Goal: Task Accomplishment & Management: Use online tool/utility

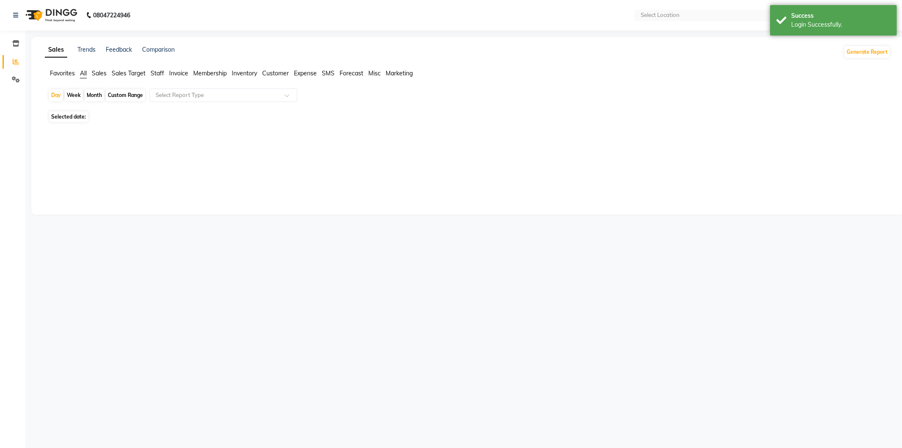
select select "en"
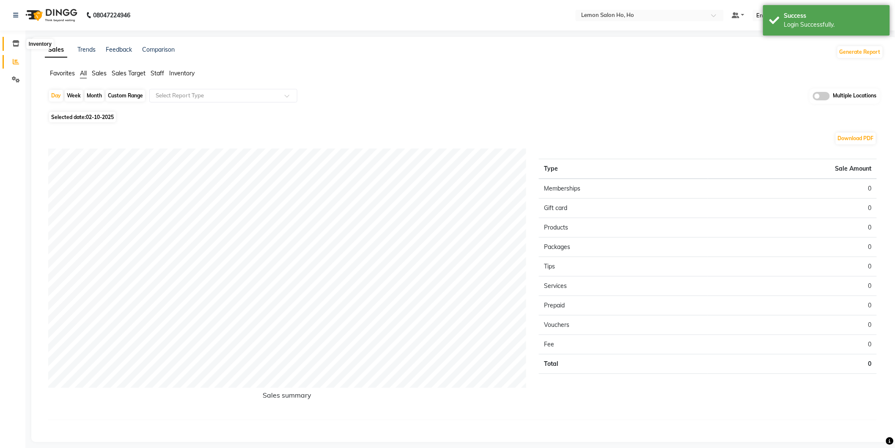
click at [17, 41] on icon at bounding box center [15, 43] width 7 height 6
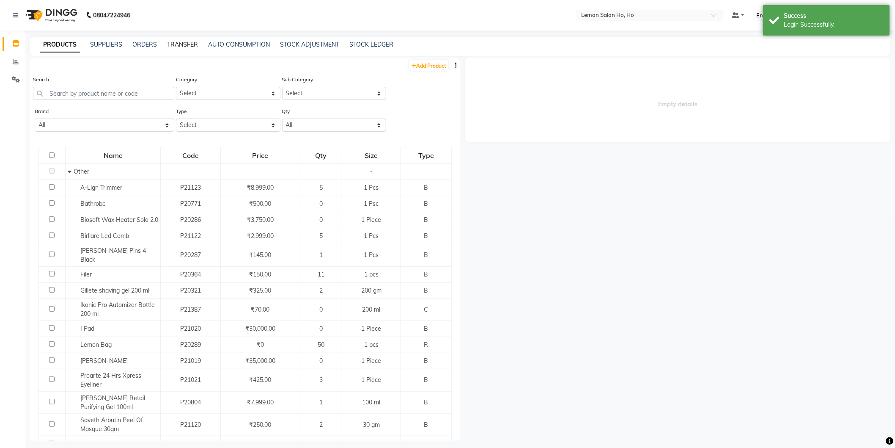
click at [190, 45] on link "TRANSFER" at bounding box center [182, 45] width 31 height 8
select select "sender"
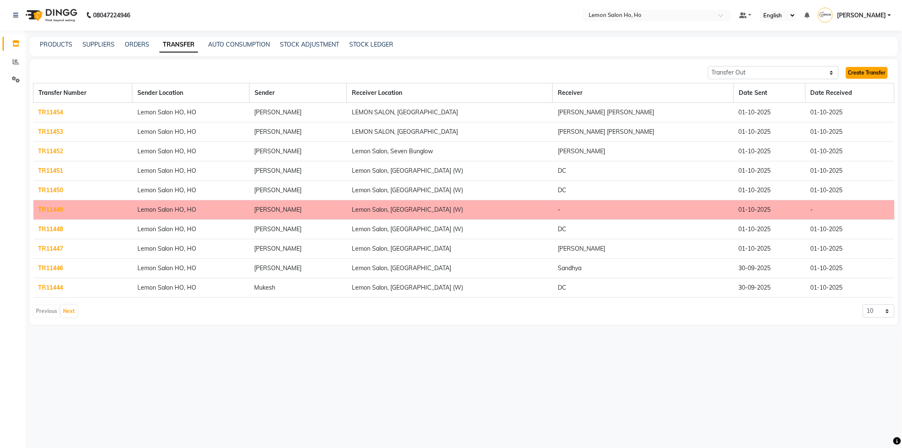
click at [858, 74] on link "Create Transfer" at bounding box center [867, 73] width 42 height 12
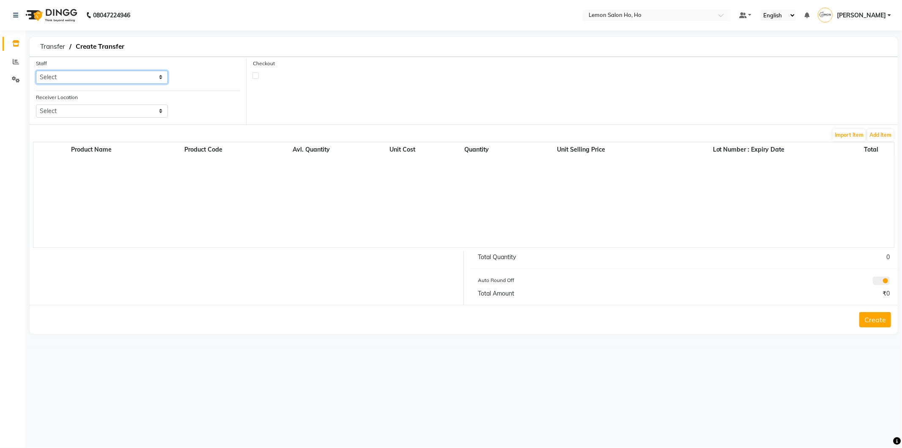
click at [79, 75] on select "Select [PERSON_NAME] [PERSON_NAME] DC DINGG Support [PERSON_NAME] [PERSON_NAME]…" at bounding box center [102, 77] width 132 height 13
select select "88559"
click at [36, 71] on select "Select [PERSON_NAME] [PERSON_NAME] DC DINGG Support [PERSON_NAME] [PERSON_NAME]…" at bounding box center [102, 77] width 132 height 13
click at [72, 112] on select "Select Lemon Salon, Lokhandwala [GEOGRAPHIC_DATA], [GEOGRAPHIC_DATA], Seven Bun…" at bounding box center [102, 110] width 132 height 13
select select "957"
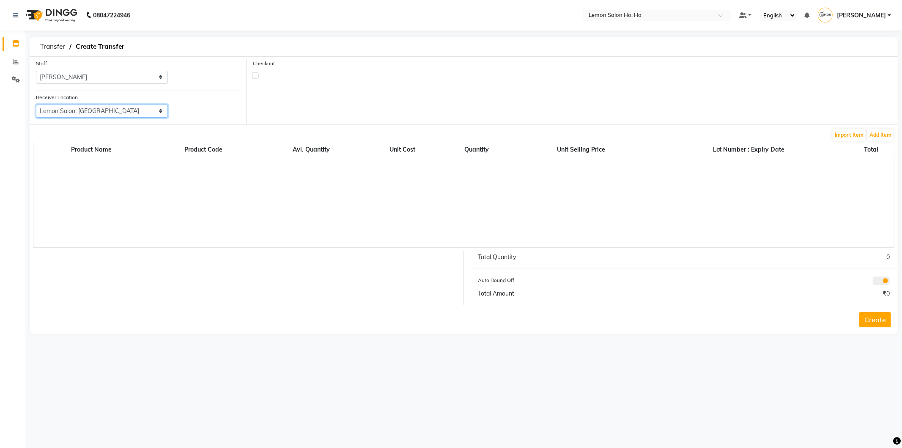
click at [36, 104] on select "Select Lemon Salon, Lokhandwala [GEOGRAPHIC_DATA], [GEOGRAPHIC_DATA], Seven Bun…" at bounding box center [102, 110] width 132 height 13
click at [254, 76] on label at bounding box center [256, 75] width 6 height 6
click at [254, 76] on input "checkbox" at bounding box center [255, 74] width 5 height 5
checkbox input "true"
select select "true"
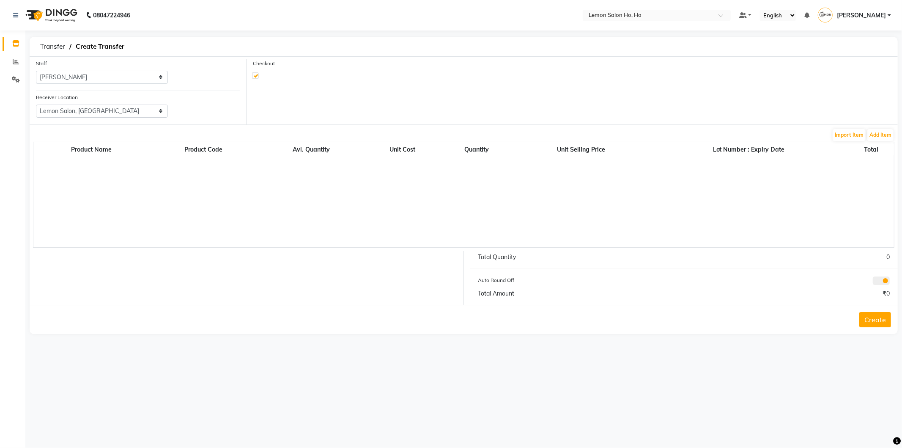
select select "2069"
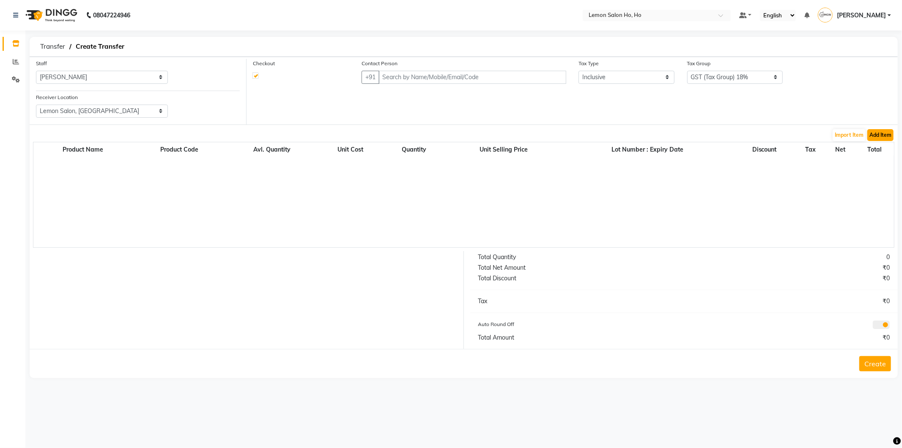
click at [883, 134] on button "Add Item" at bounding box center [881, 135] width 26 height 12
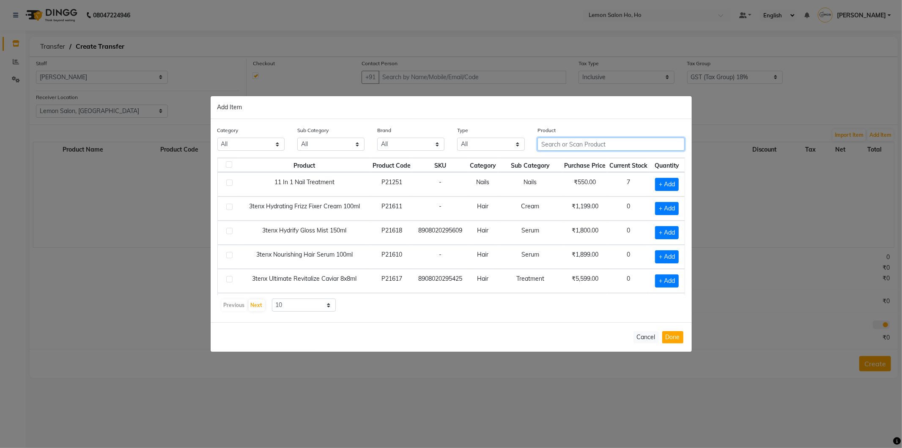
click at [607, 142] on input "text" at bounding box center [612, 143] width 148 height 13
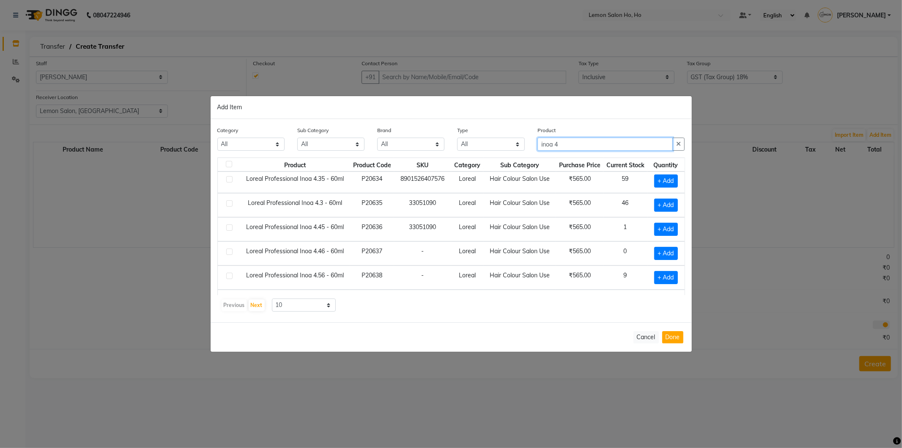
scroll to position [120, 0]
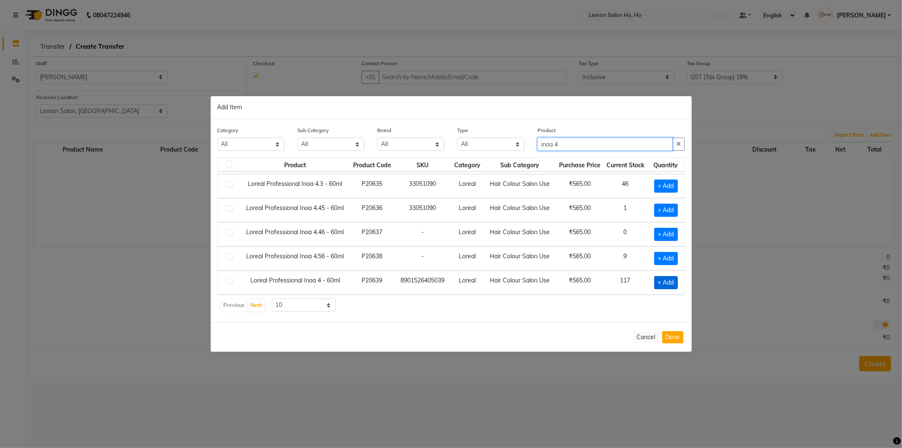
type input "inoa 4"
click at [661, 280] on span "+ Add" at bounding box center [666, 282] width 24 height 13
checkbox input "true"
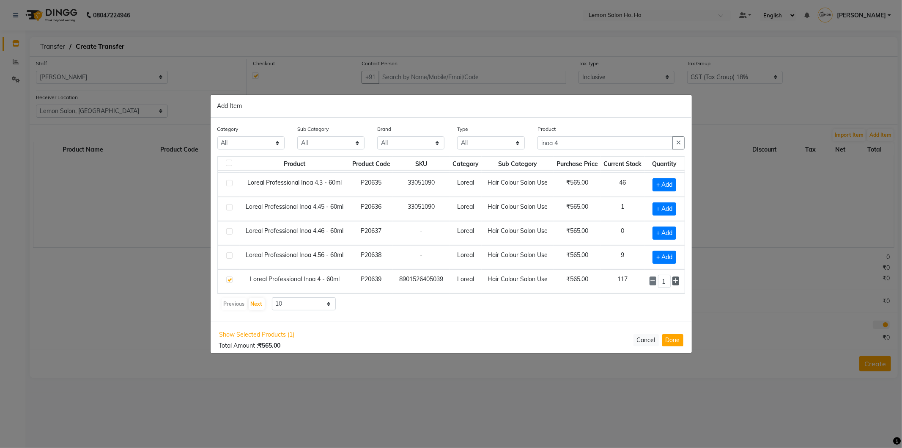
click at [673, 281] on icon at bounding box center [675, 281] width 5 height 6
type input "5"
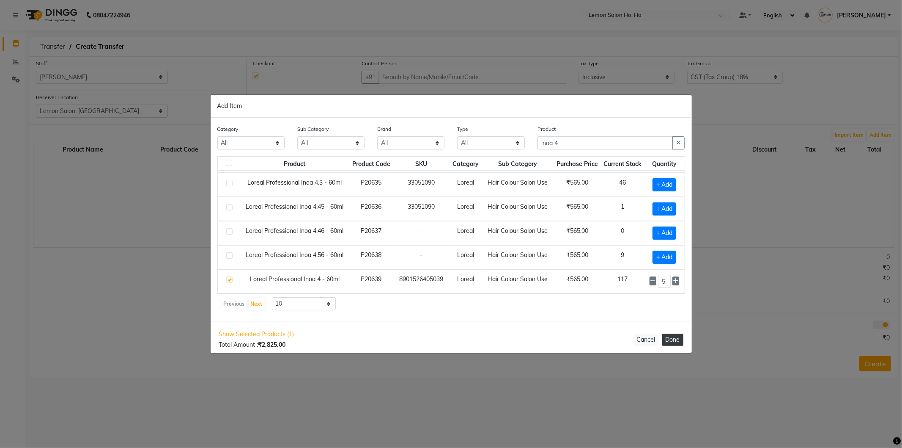
click at [678, 339] on button "Done" at bounding box center [672, 339] width 21 height 12
select select "2069"
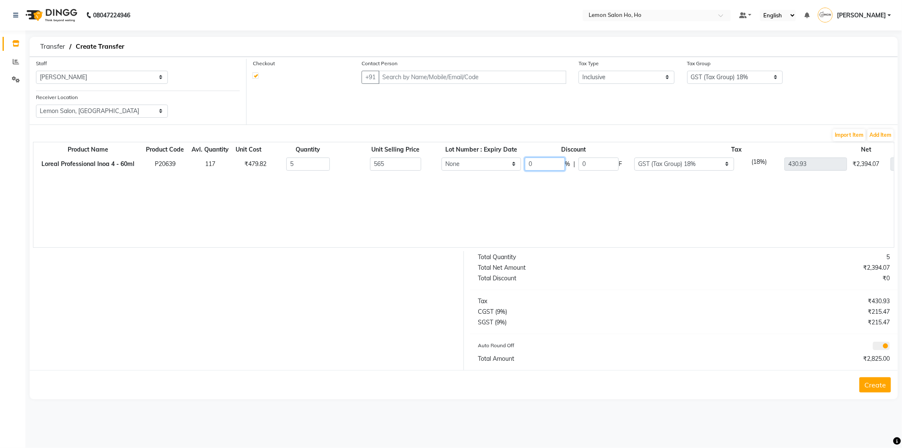
click at [535, 164] on input "0" at bounding box center [545, 163] width 40 height 13
type input "14"
type input "79.1"
type input "370.6"
type input "2429.5"
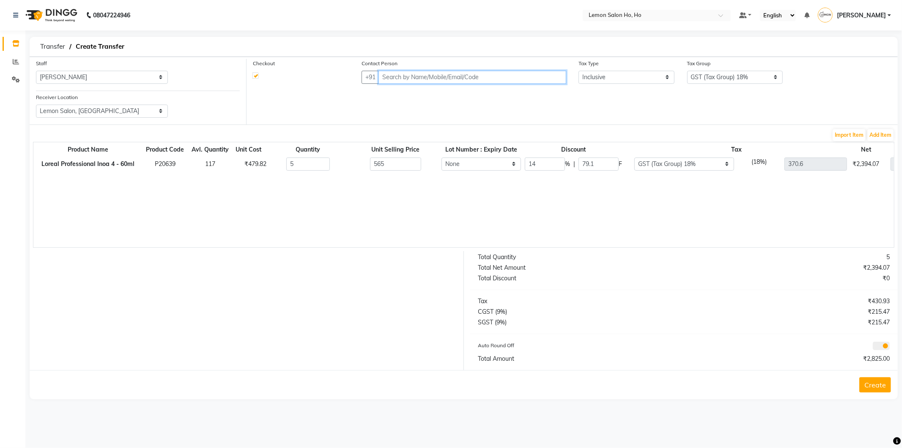
click at [395, 76] on input "text" at bounding box center [473, 77] width 188 height 13
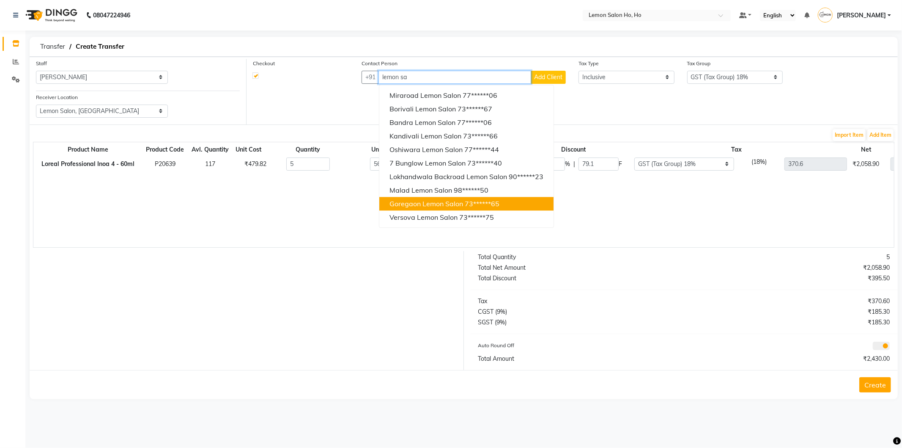
click at [412, 205] on span "Goregaon Lemon Salon" at bounding box center [427, 203] width 74 height 8
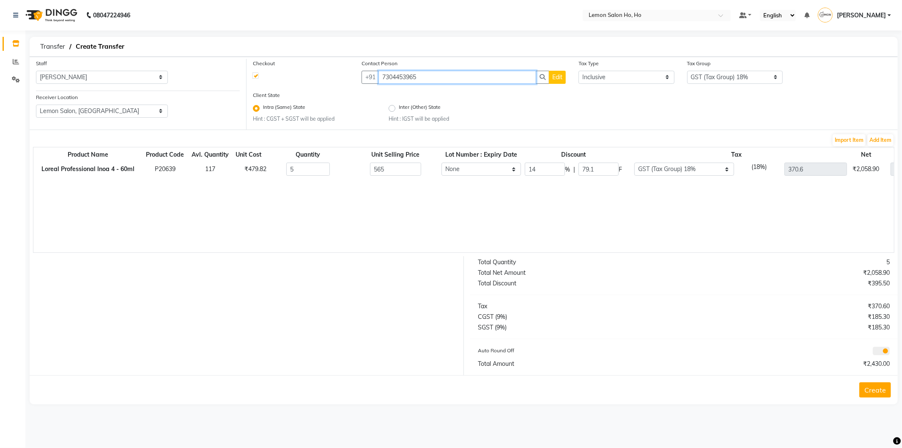
type input "7304453965"
click at [882, 393] on button "Create" at bounding box center [876, 389] width 32 height 15
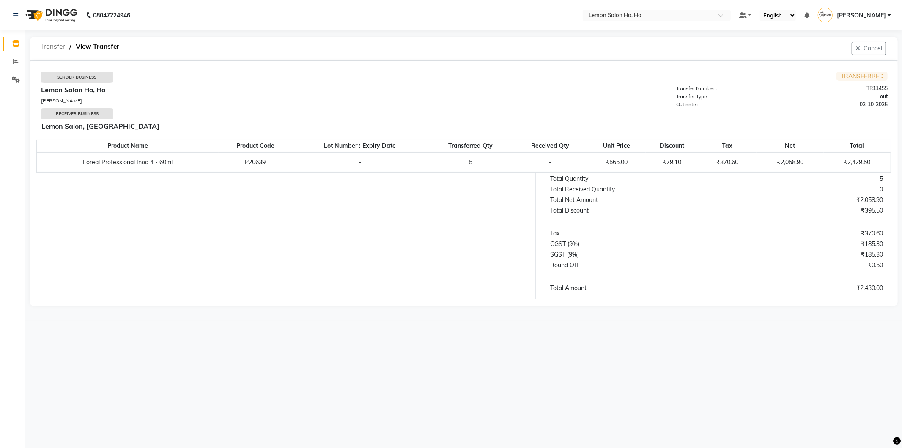
click at [46, 44] on span "Transfer" at bounding box center [52, 46] width 33 height 15
select select "sender"
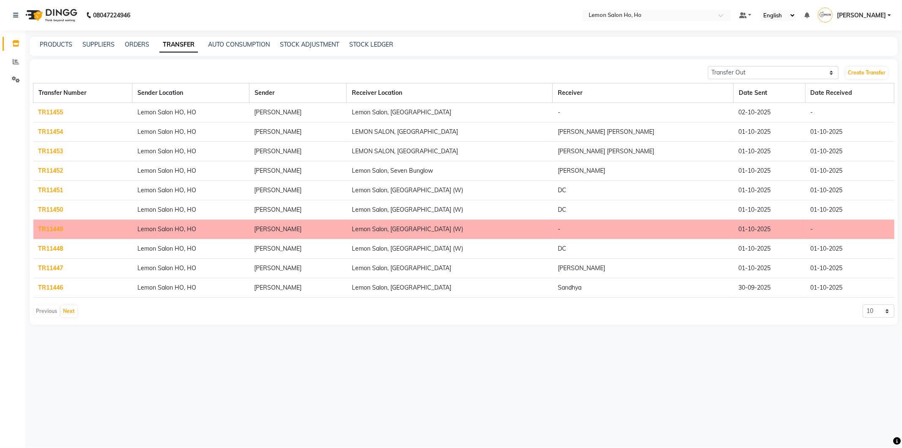
click at [51, 285] on link "TR11446" at bounding box center [50, 287] width 25 height 8
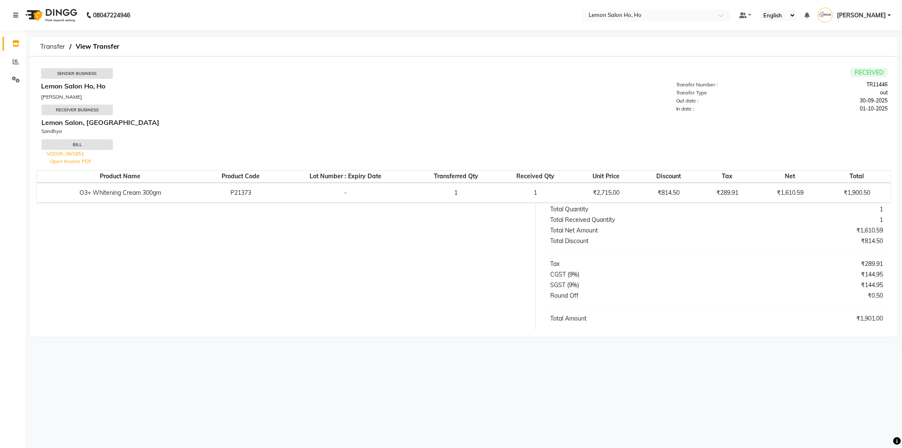
select select "sender"
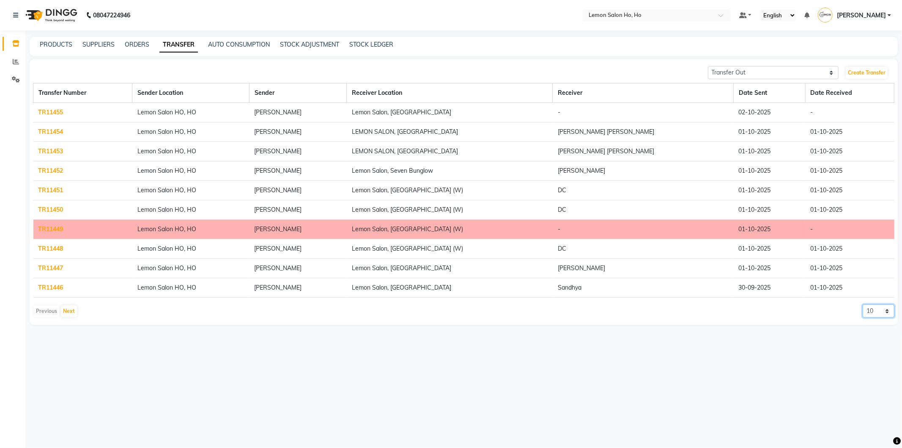
click at [889, 311] on select "10 20 50 100" at bounding box center [879, 310] width 32 height 13
select select "20"
click at [863, 304] on select "10 20 50 100" at bounding box center [879, 310] width 32 height 13
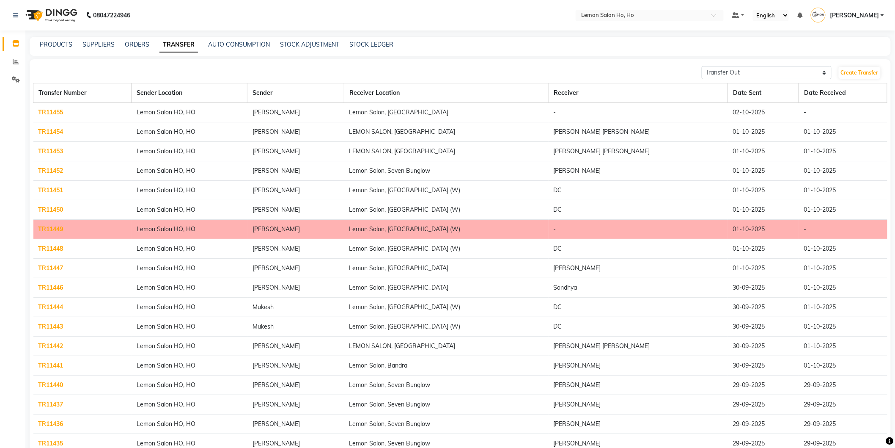
click at [52, 368] on link "TR11441" at bounding box center [50, 365] width 25 height 8
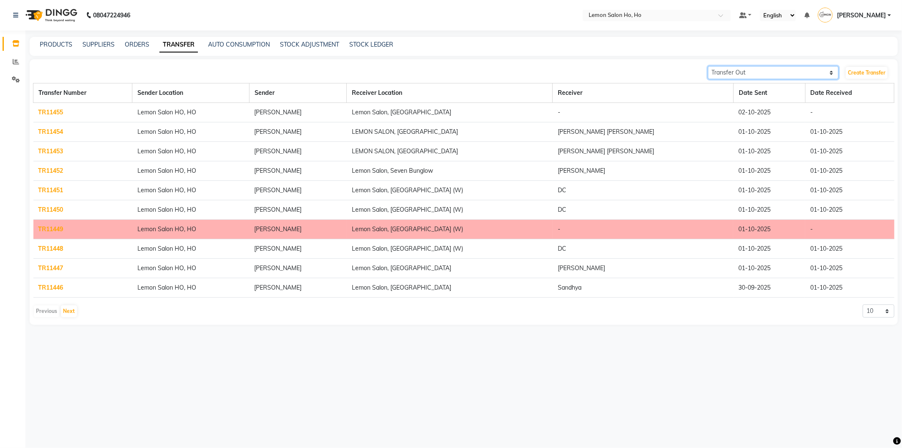
click at [835, 71] on select "Transfer In Transfer Out" at bounding box center [773, 72] width 131 height 13
click at [708, 66] on select "Transfer In Transfer Out" at bounding box center [773, 72] width 131 height 13
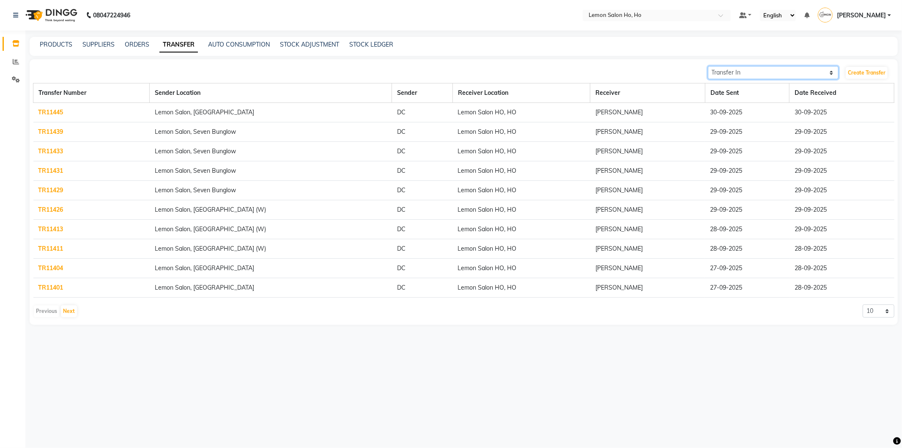
click at [830, 71] on select "Transfer In Transfer Out" at bounding box center [773, 72] width 131 height 13
select select "sender"
click at [708, 66] on select "Transfer In Transfer Out" at bounding box center [773, 72] width 131 height 13
